Goal: Information Seeking & Learning: Learn about a topic

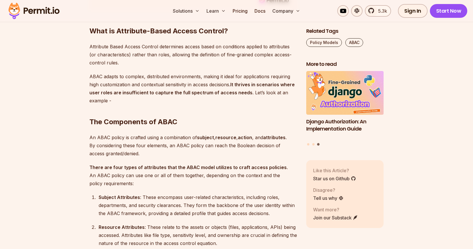
scroll to position [655, 0]
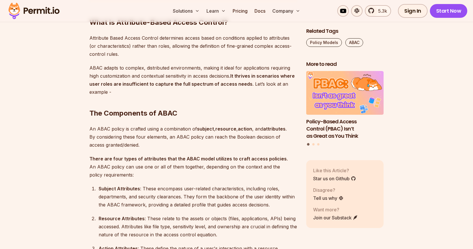
click at [209, 127] on strong "subject" at bounding box center [205, 129] width 17 height 6
click at [222, 126] on strong "resource" at bounding box center [225, 129] width 21 height 6
click at [245, 128] on strong "action" at bounding box center [245, 129] width 14 height 6
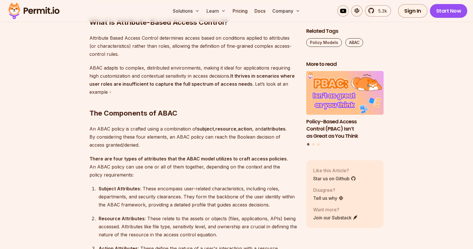
click at [270, 128] on strong "attributes" at bounding box center [274, 129] width 22 height 6
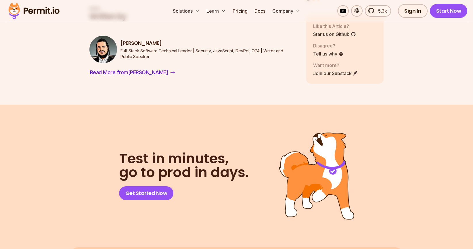
scroll to position [2737, 0]
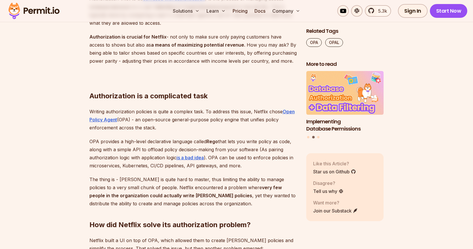
scroll to position [672, 0]
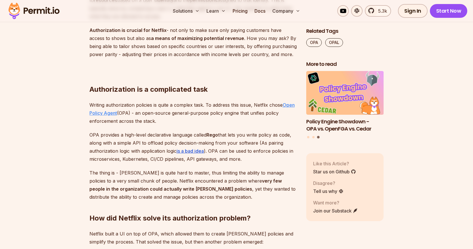
click at [289, 106] on u "Open Policy Agent" at bounding box center [191, 109] width 205 height 14
